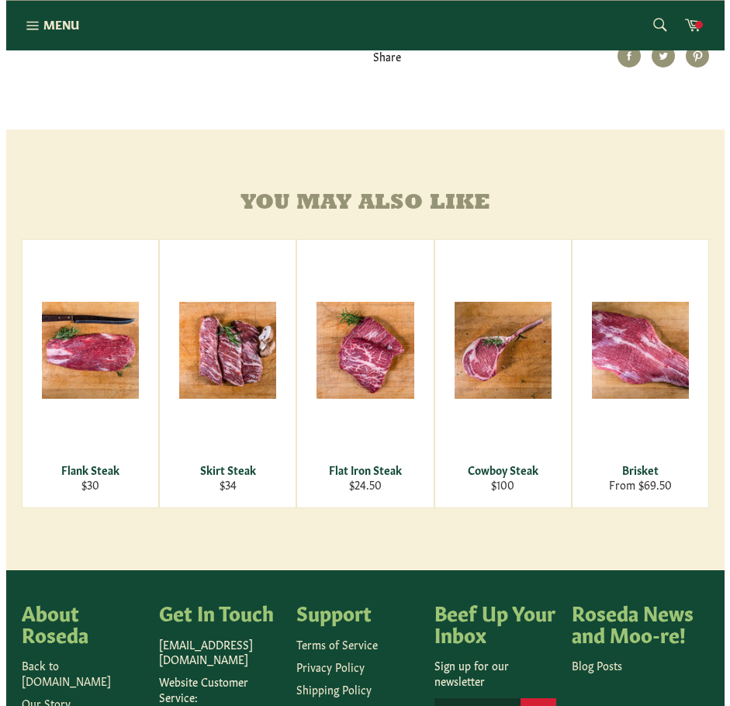
scroll to position [854, 0]
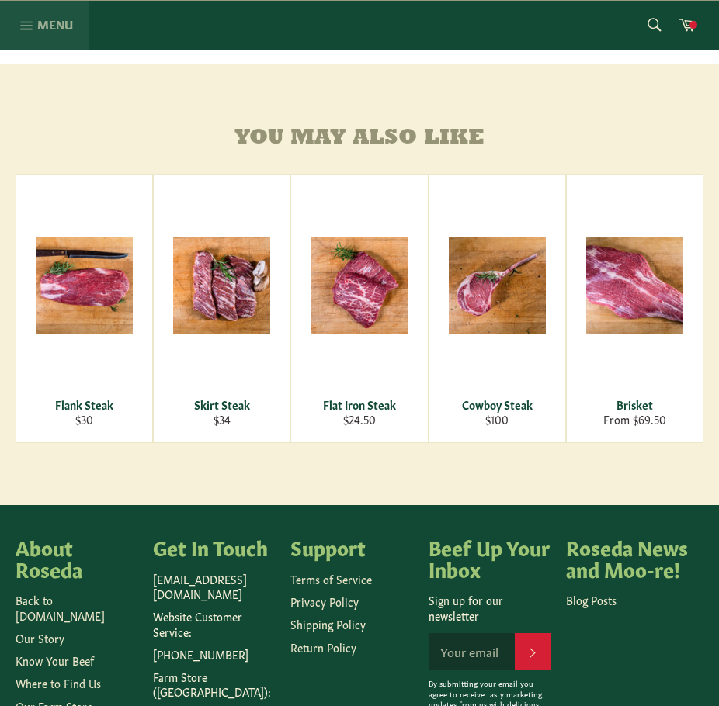
click at [28, 27] on icon "button" at bounding box center [26, 25] width 17 height 17
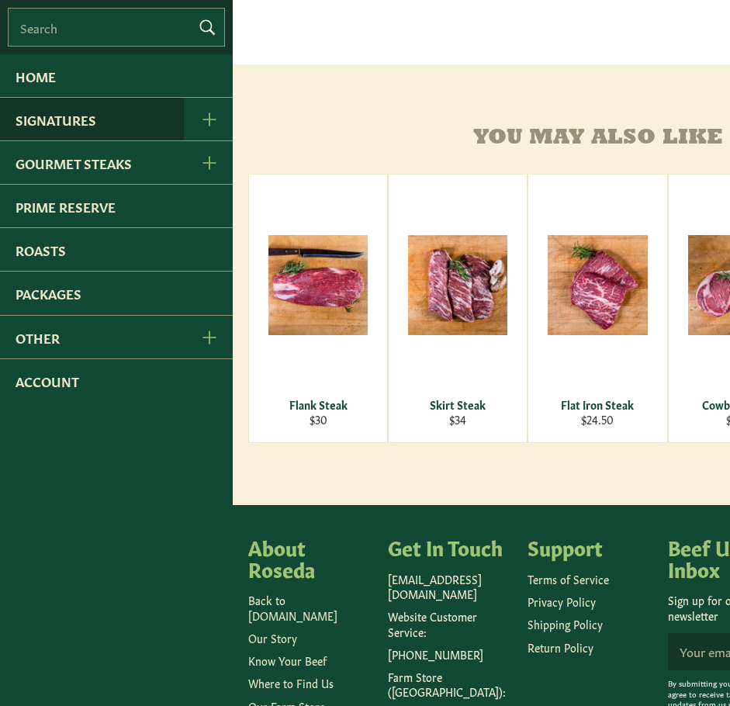
click at [45, 120] on link "Signatures" at bounding box center [92, 119] width 184 height 43
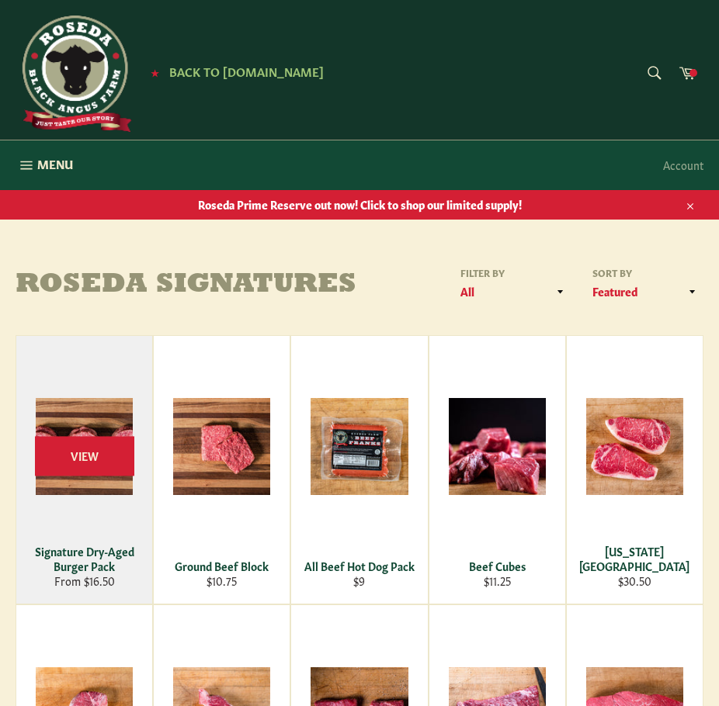
click at [66, 560] on div "Signature Dry-Aged Burger Pack" at bounding box center [84, 559] width 116 height 30
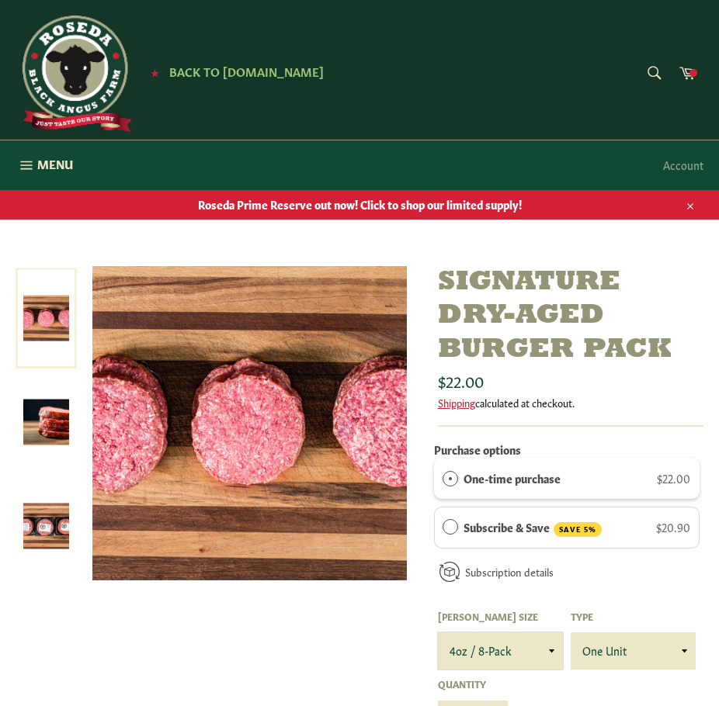
click at [553, 650] on select "4oz / 8-Pack 6oz / 4-Pack 8oz / 4-Pack" at bounding box center [500, 651] width 125 height 37
select select "8oz / 4-Pack"
click at [438, 633] on select "4oz / 8-Pack 6oz / 4-Pack 8oz / 4-Pack" at bounding box center [500, 651] width 125 height 37
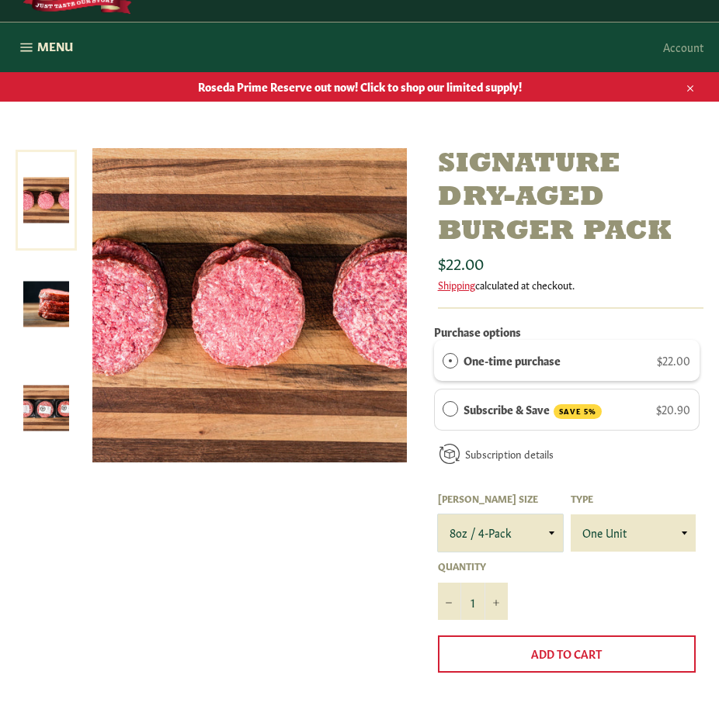
scroll to position [155, 0]
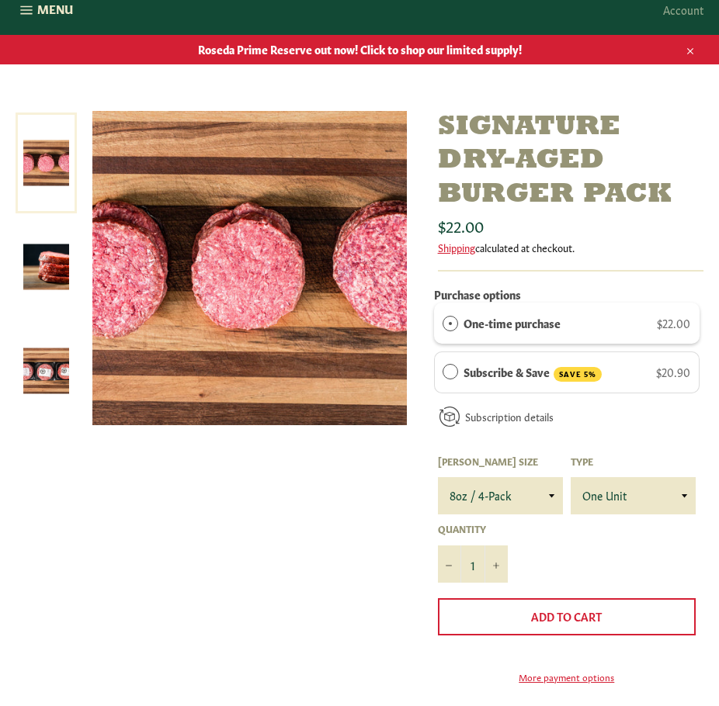
click at [50, 386] on img at bounding box center [46, 372] width 46 height 46
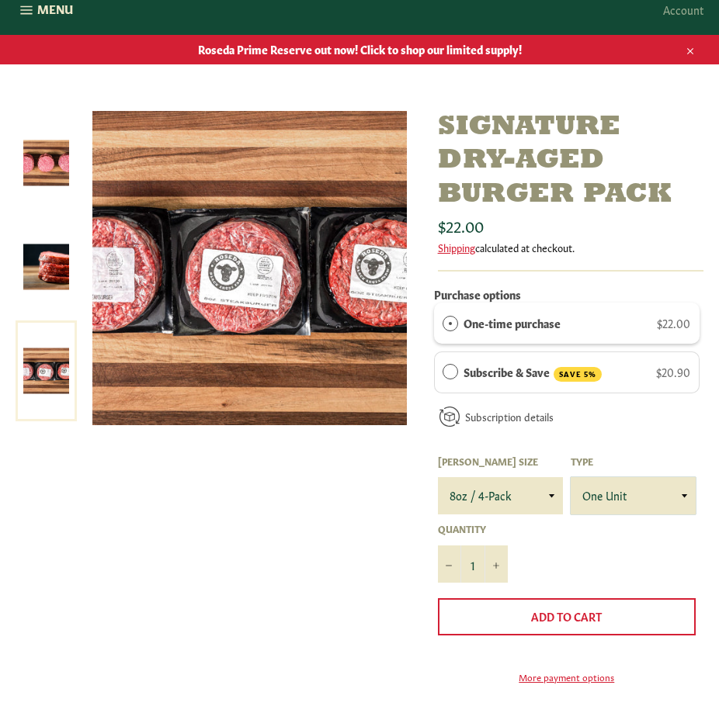
click at [685, 494] on select "One Unit" at bounding box center [632, 495] width 125 height 37
click at [685, 499] on select "One Unit" at bounding box center [632, 495] width 125 height 37
click at [487, 418] on link "Subscription details" at bounding box center [509, 416] width 88 height 15
